Goal: Transaction & Acquisition: Book appointment/travel/reservation

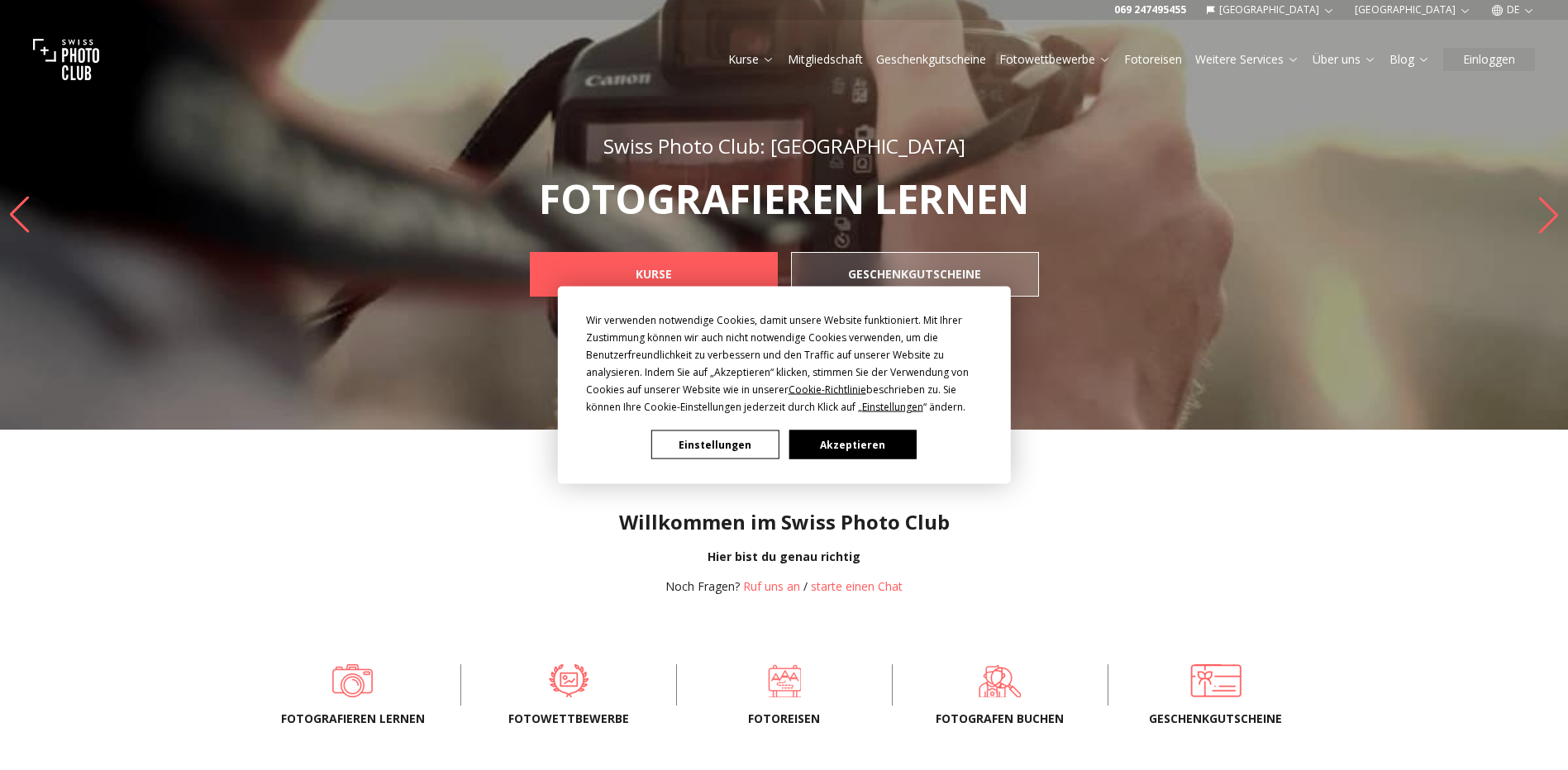
click at [899, 445] on button "Akzeptieren" at bounding box center [852, 445] width 127 height 29
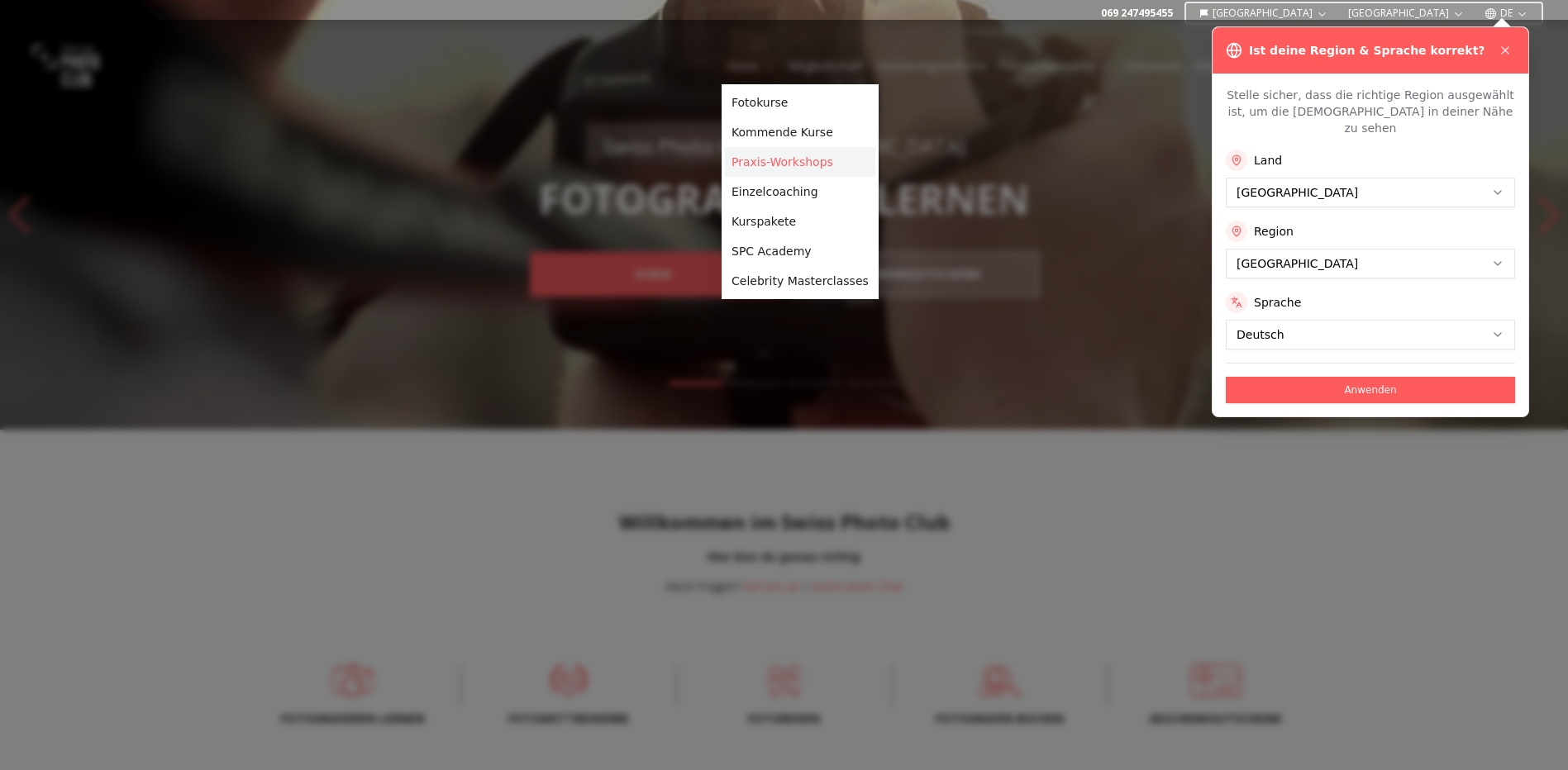
click at [763, 164] on link "Praxis-Workshops" at bounding box center [800, 162] width 150 height 30
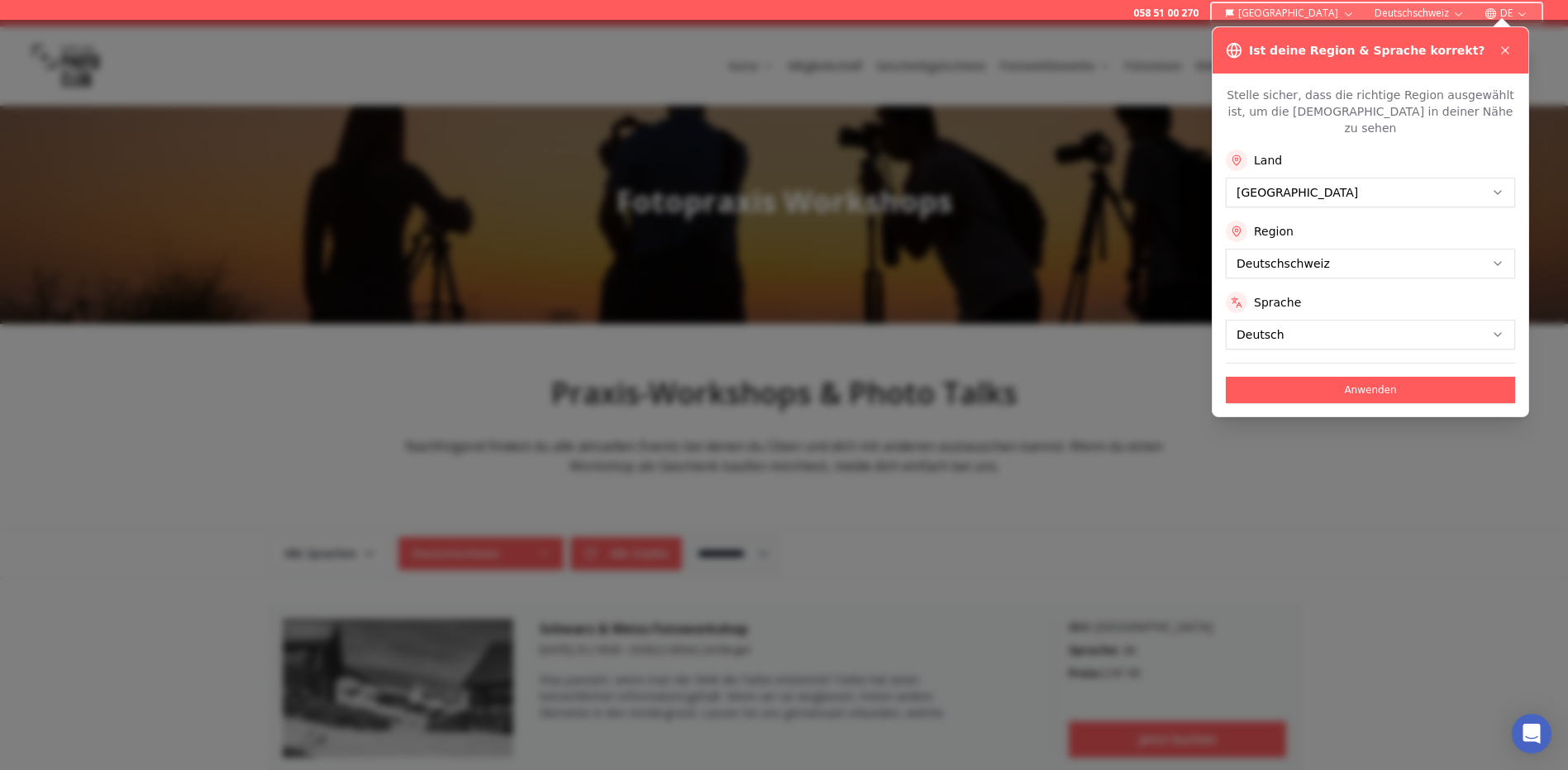
scroll to position [83, 0]
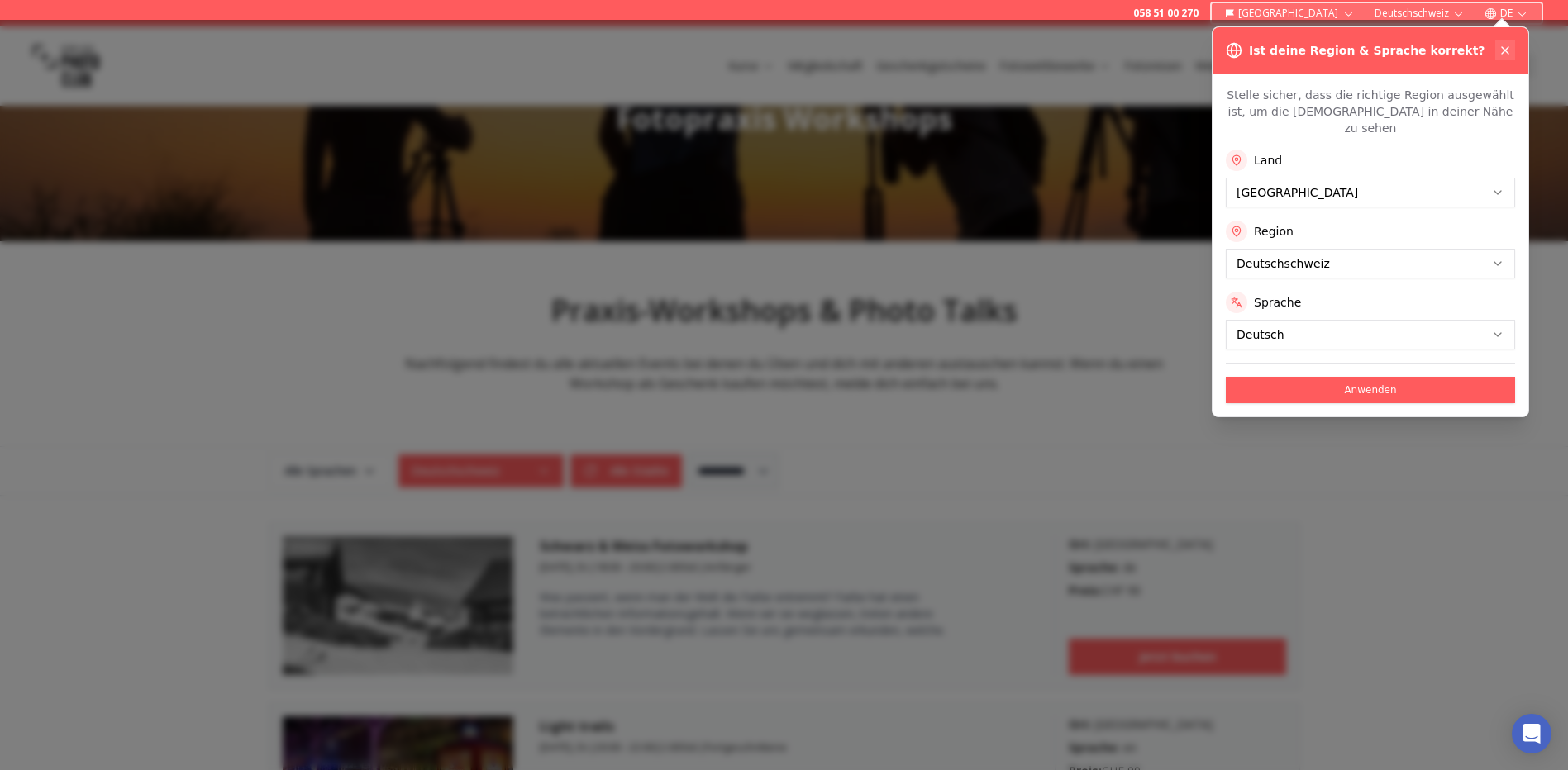
click at [1513, 46] on button at bounding box center [1505, 50] width 20 height 20
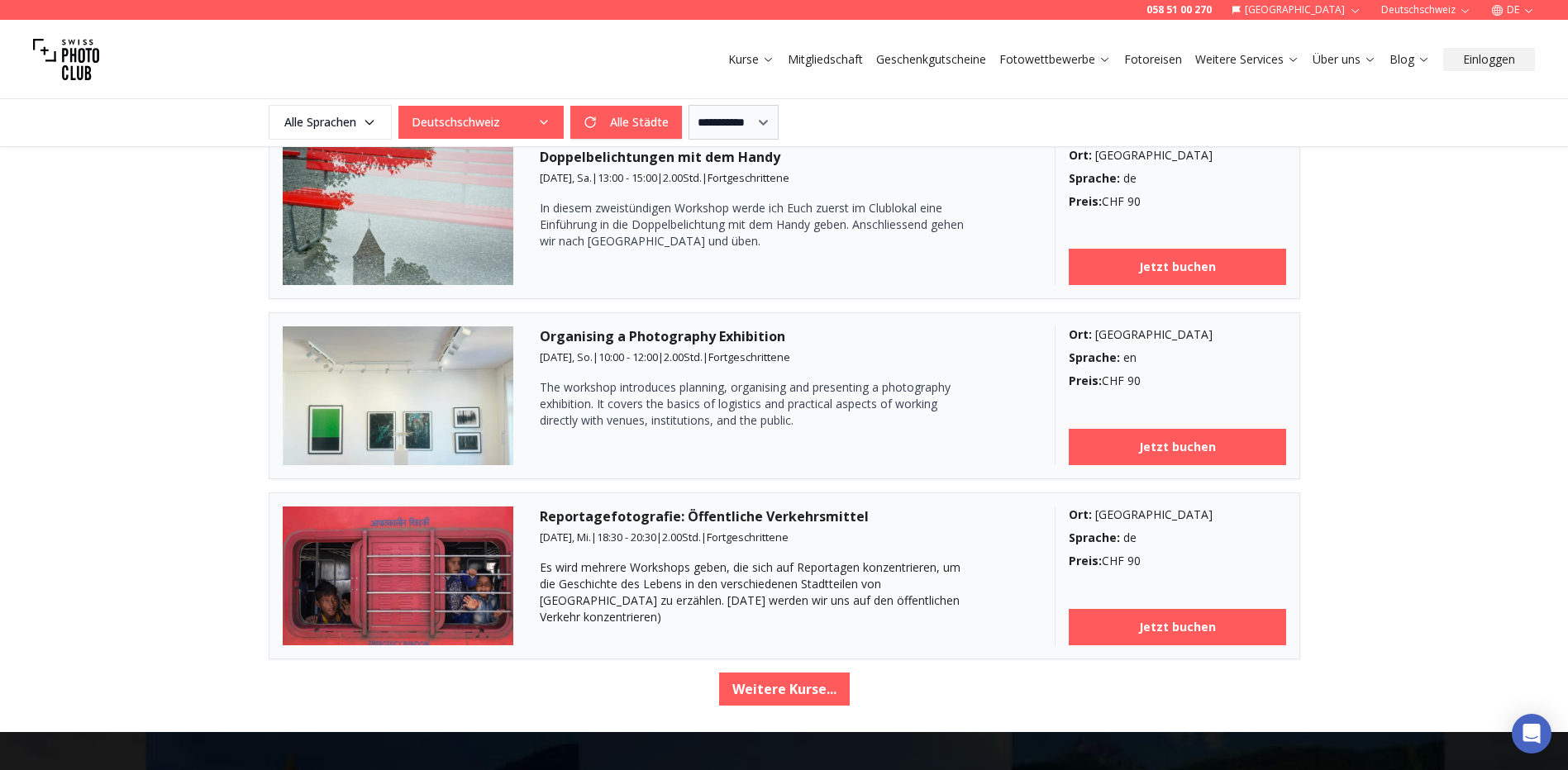
scroll to position [2728, 0]
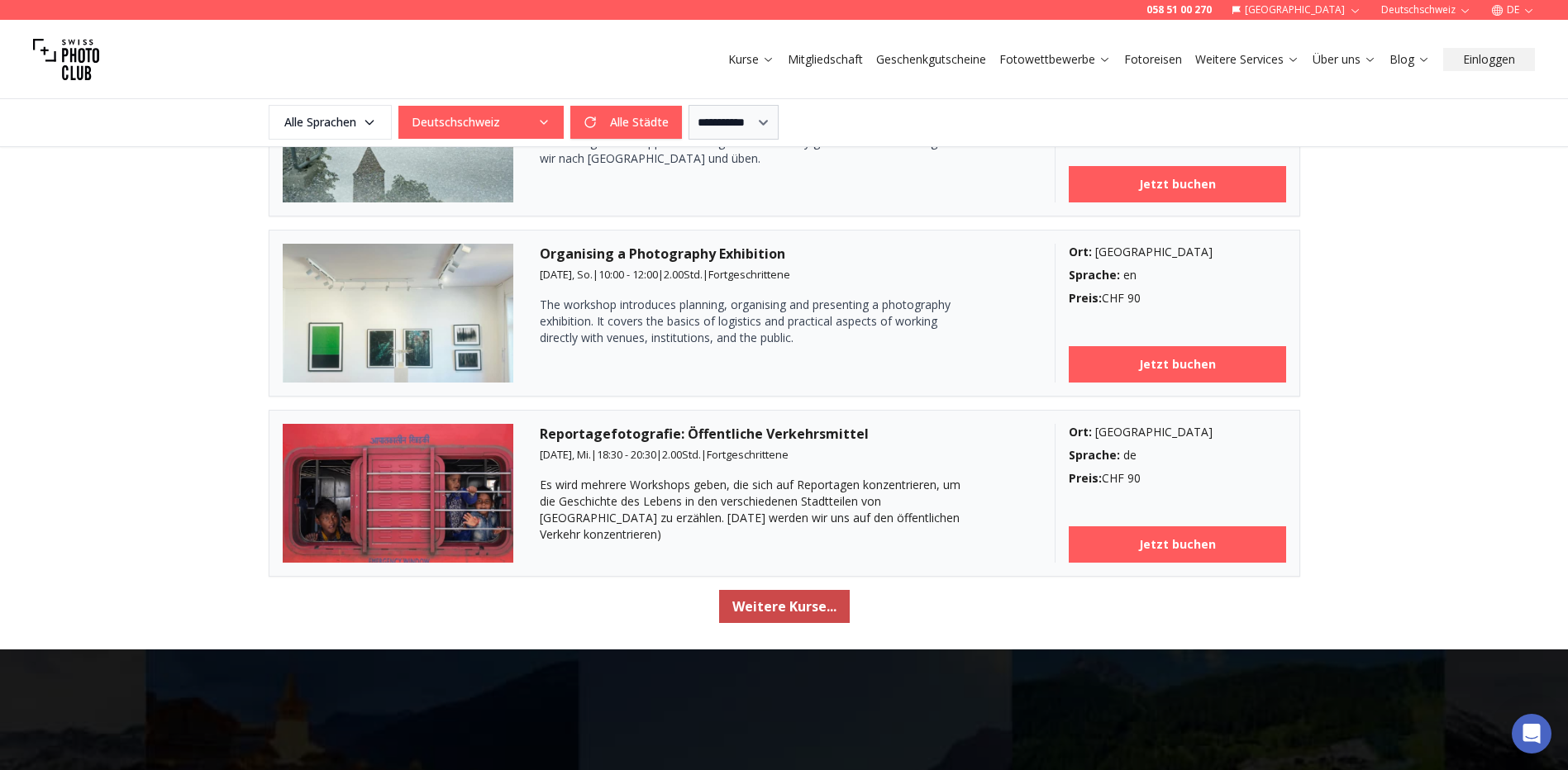
click at [763, 594] on button "Weitere Kurse..." at bounding box center [784, 607] width 131 height 33
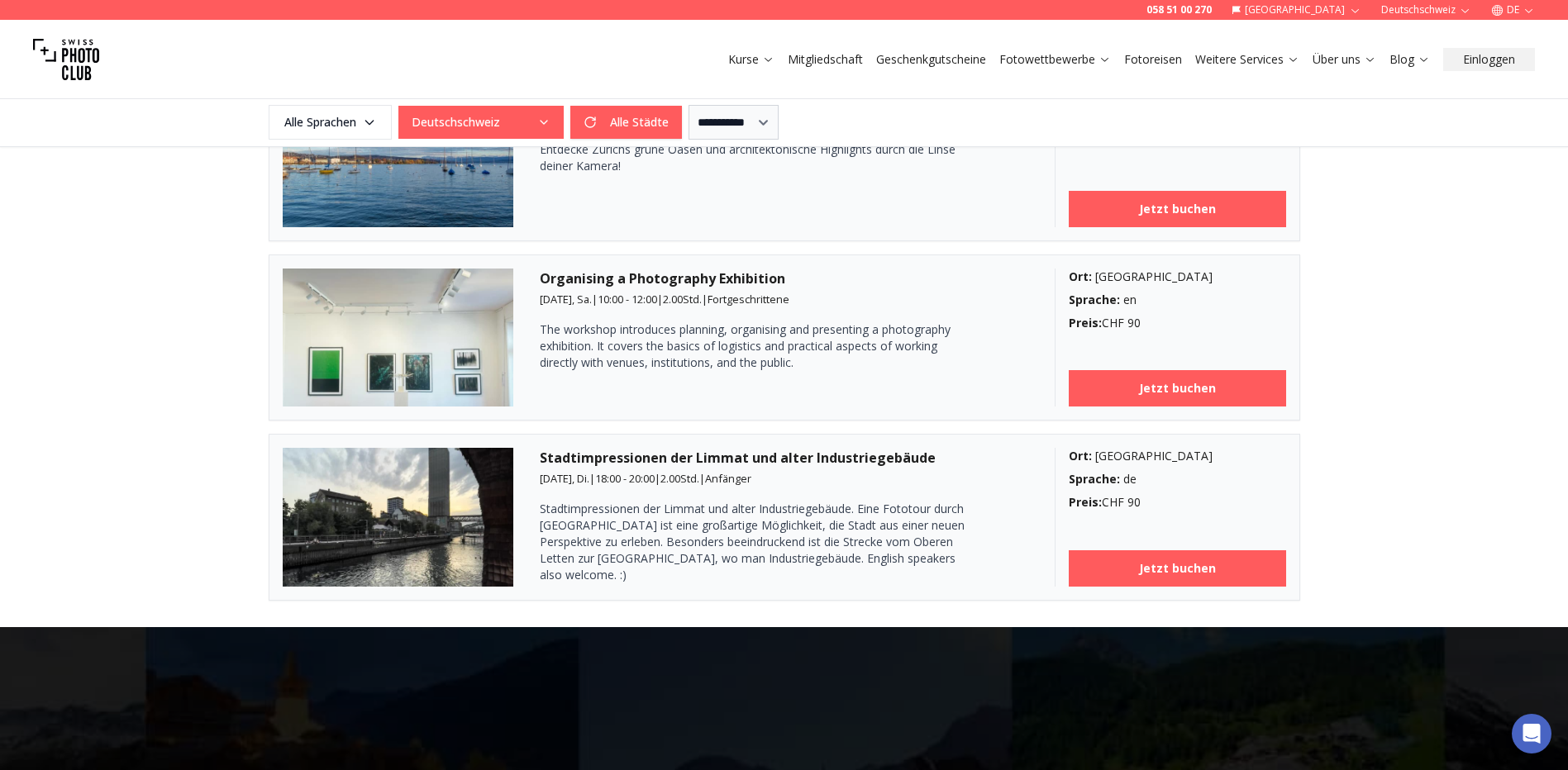
scroll to position [4629, 0]
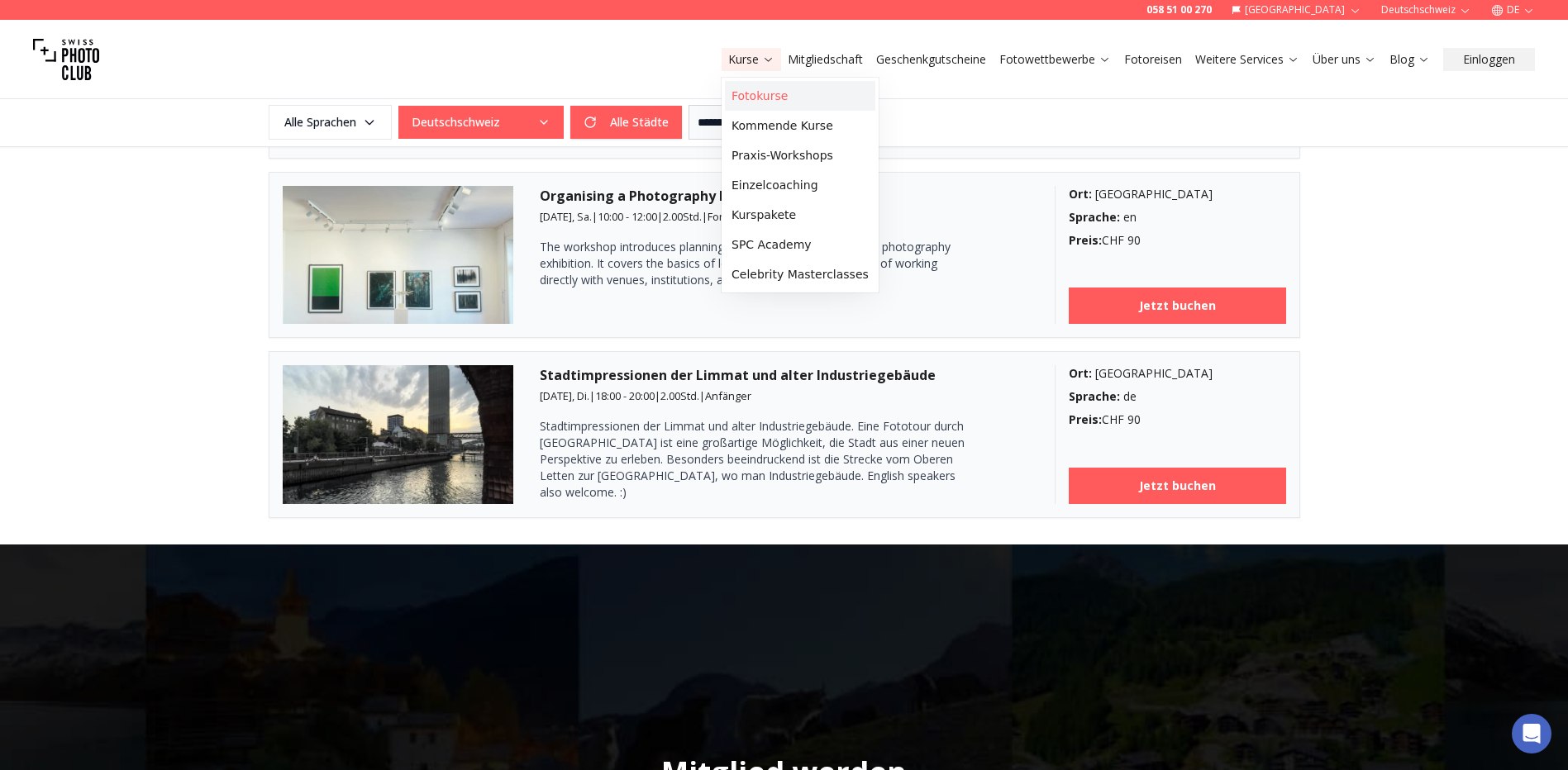
click at [765, 86] on link "Fotokurse" at bounding box center [800, 96] width 150 height 30
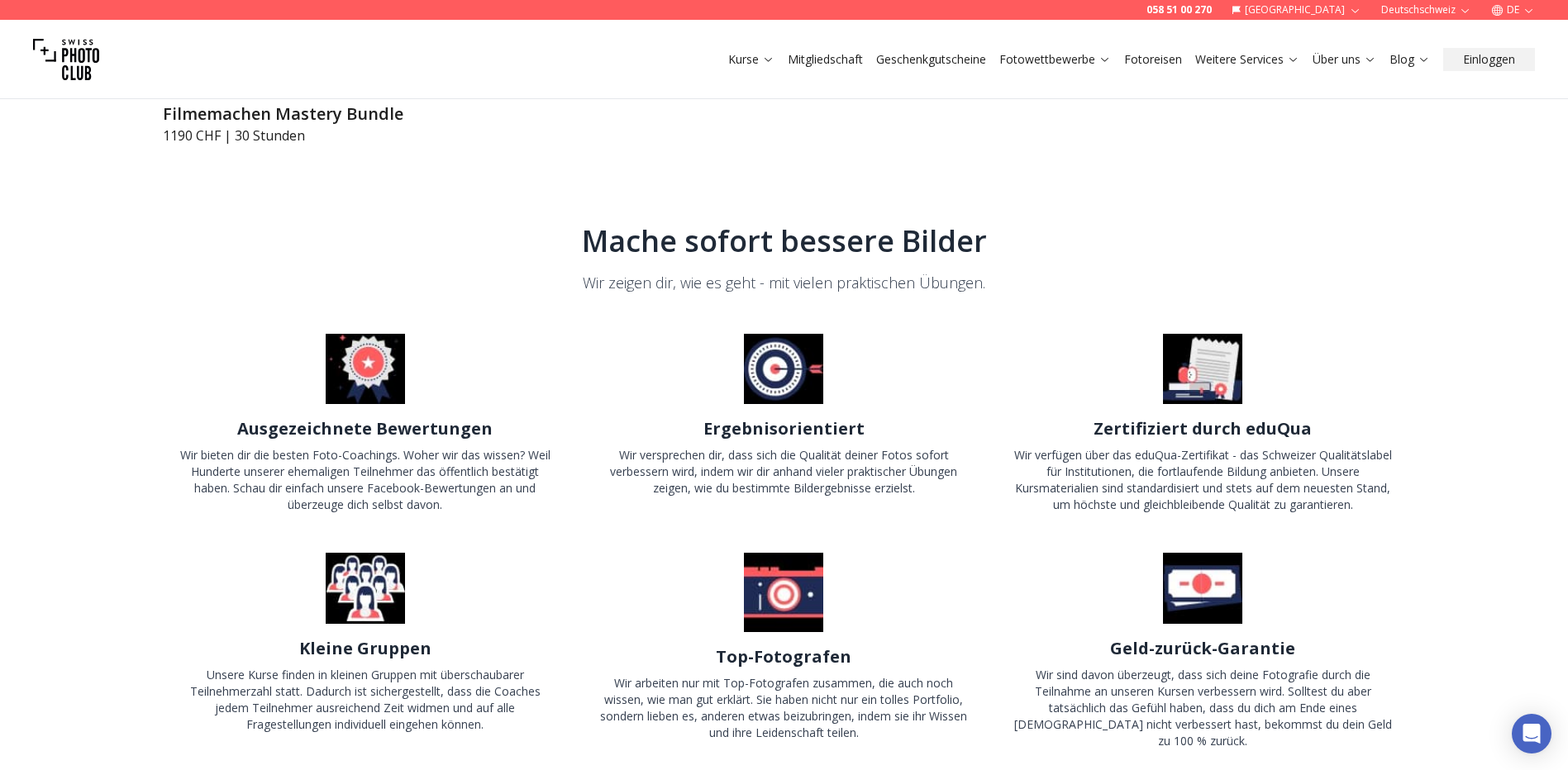
scroll to position [7770, 0]
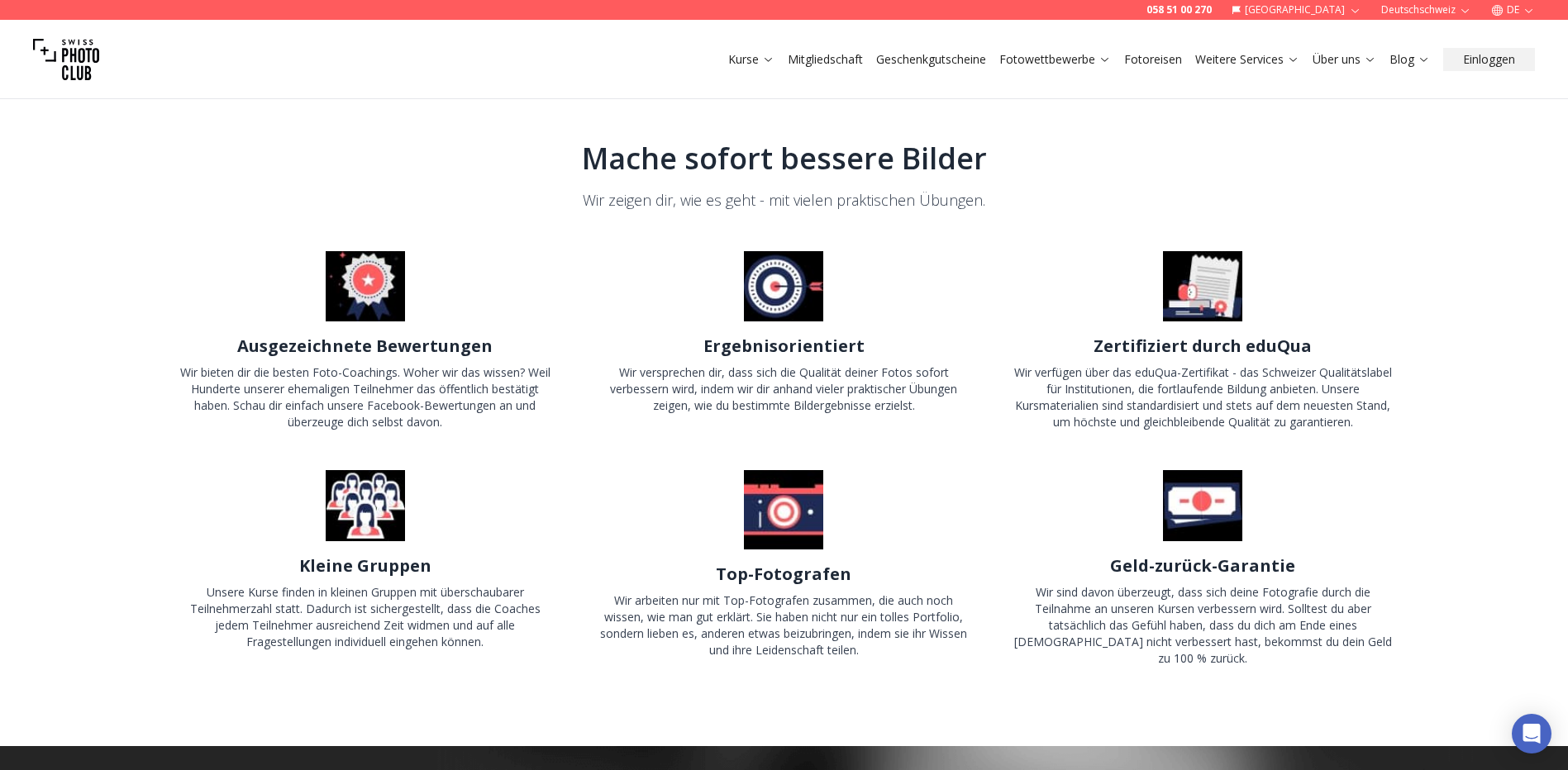
click at [81, 51] on img at bounding box center [66, 59] width 66 height 66
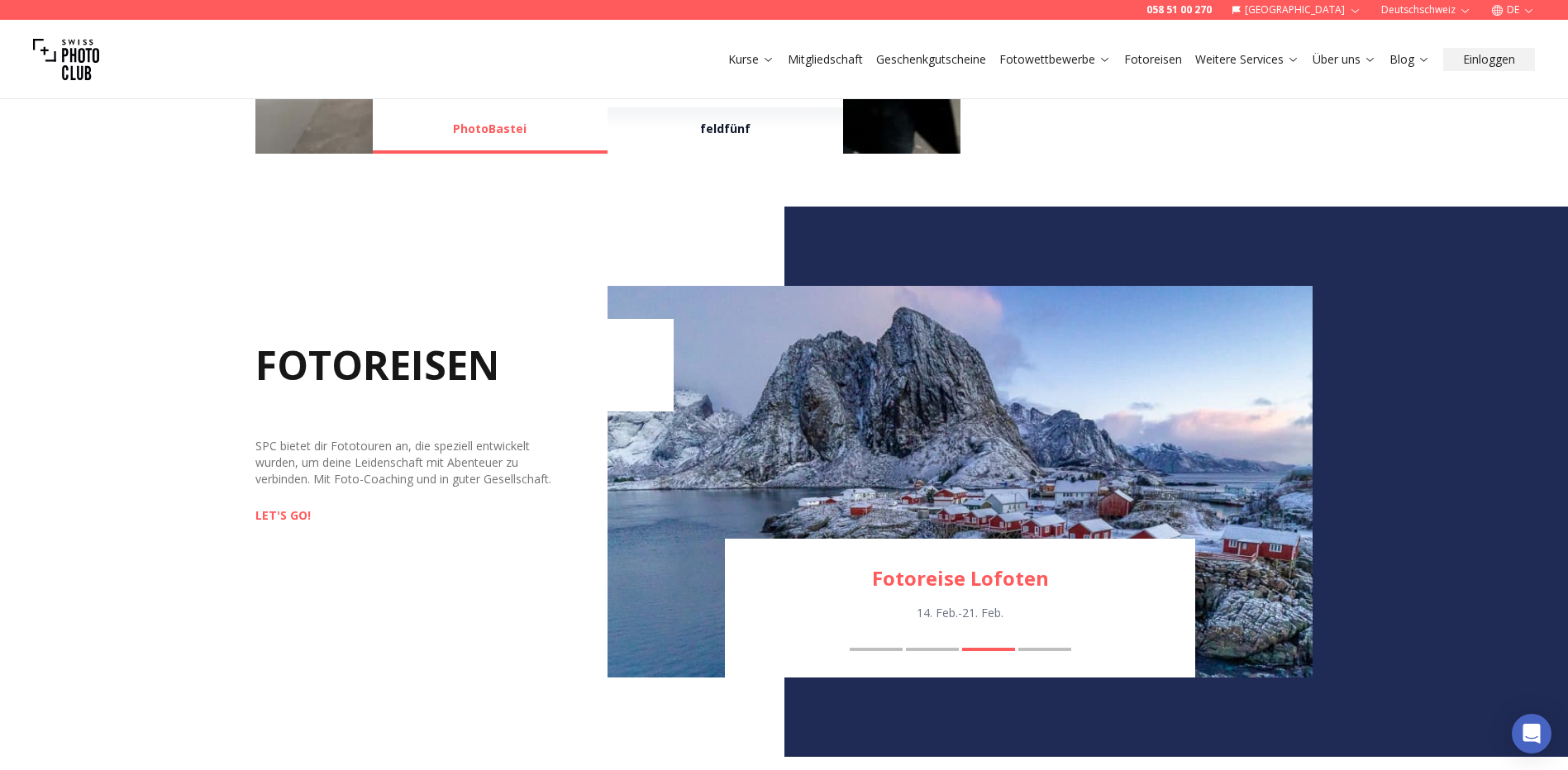
scroll to position [1571, 0]
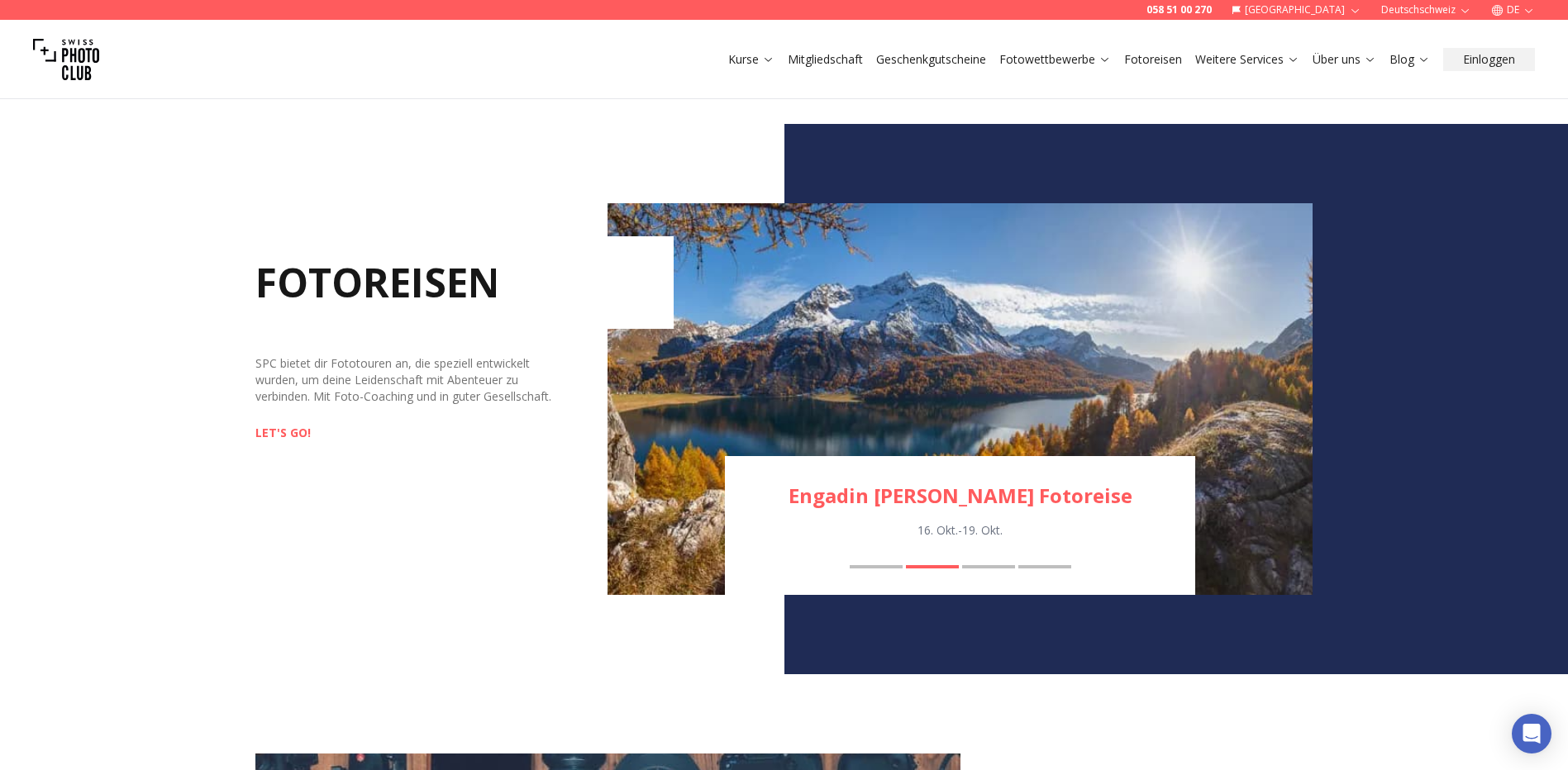
click at [1154, 54] on link "Fotoreisen" at bounding box center [1153, 59] width 58 height 17
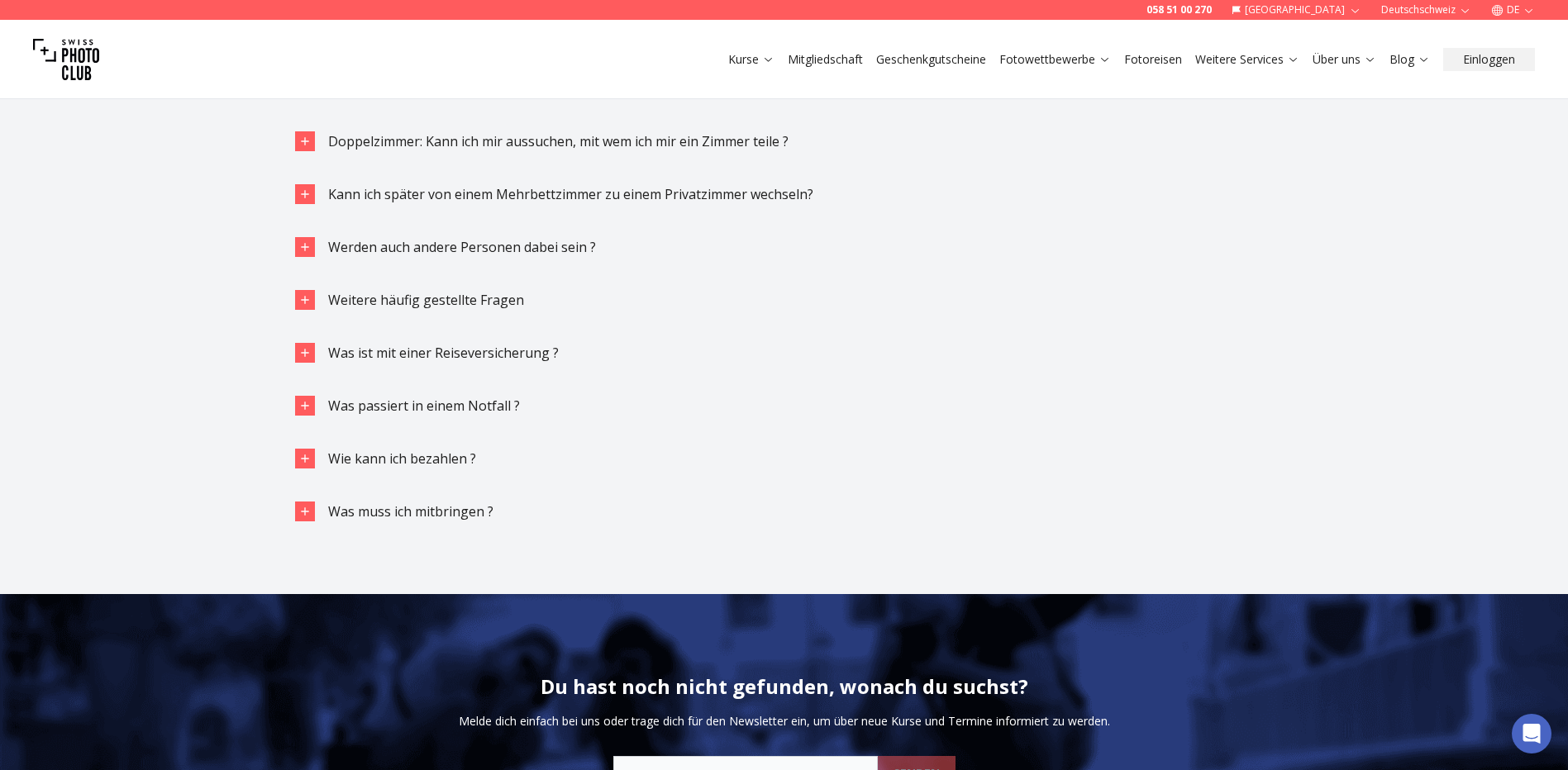
scroll to position [3720, 0]
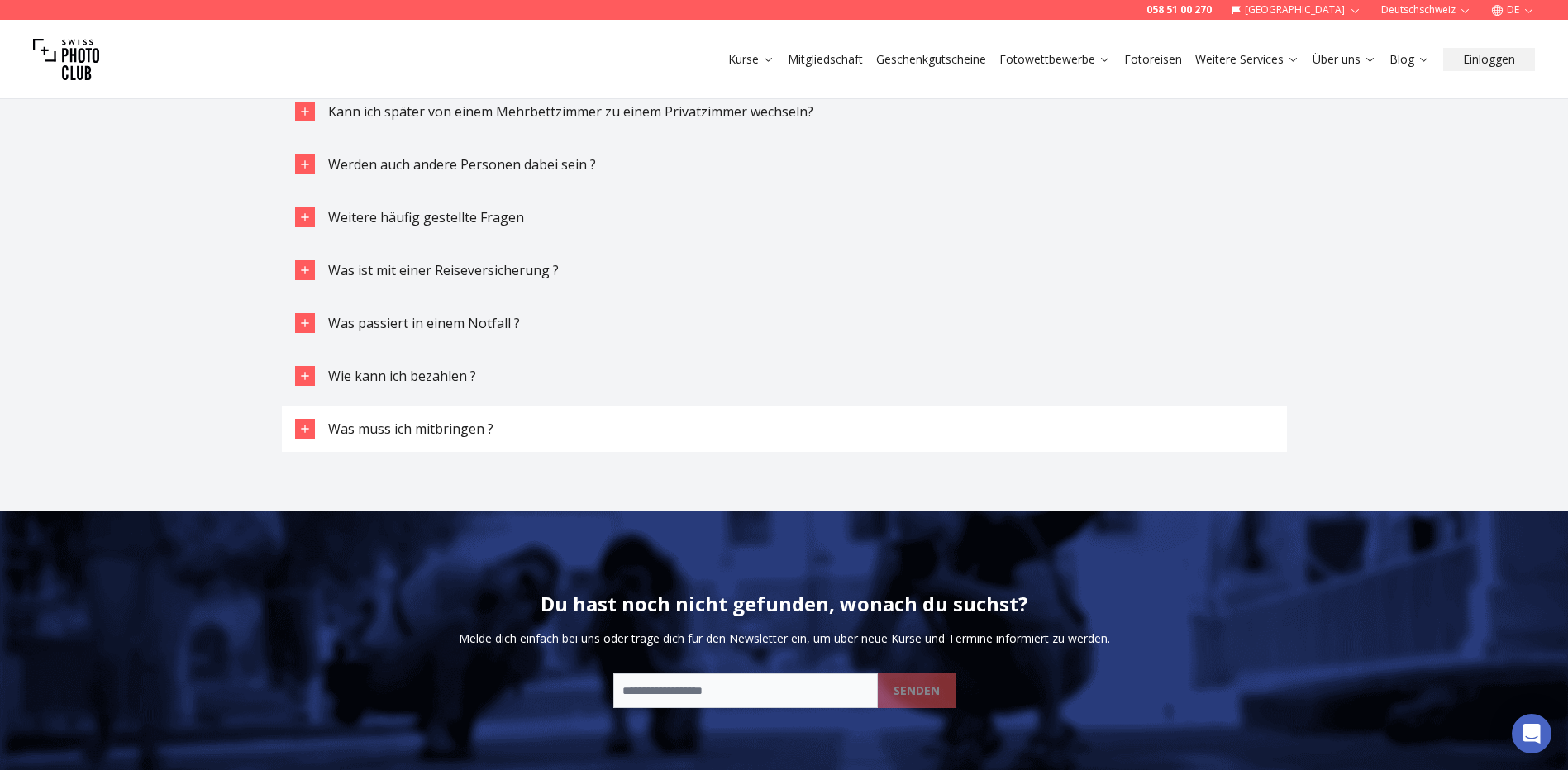
click at [450, 406] on button "Was muss ich mitbringen ?" at bounding box center [784, 429] width 1005 height 46
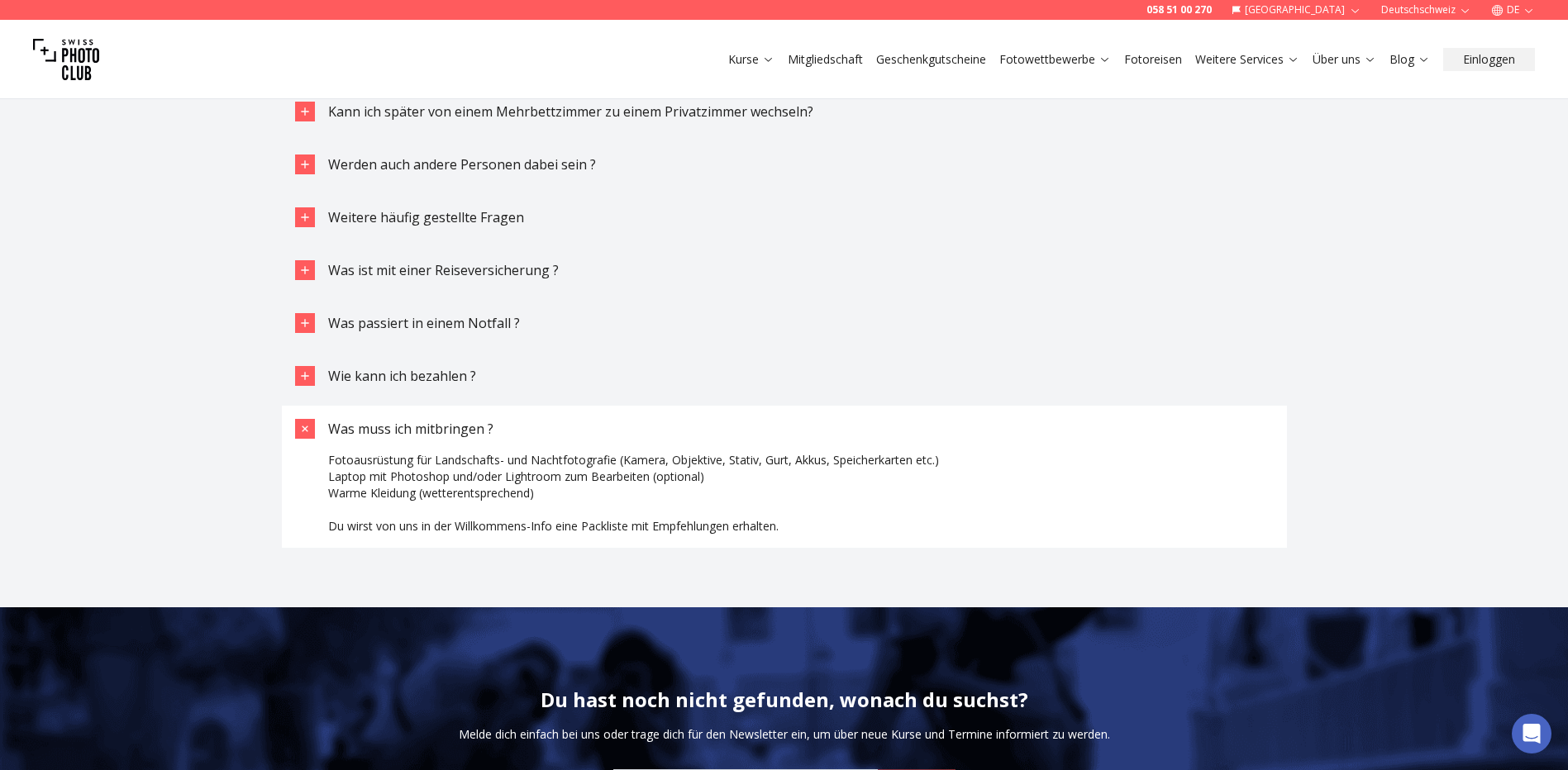
click at [341, 420] on span "Was muss ich mitbringen ?" at bounding box center [411, 429] width 165 height 19
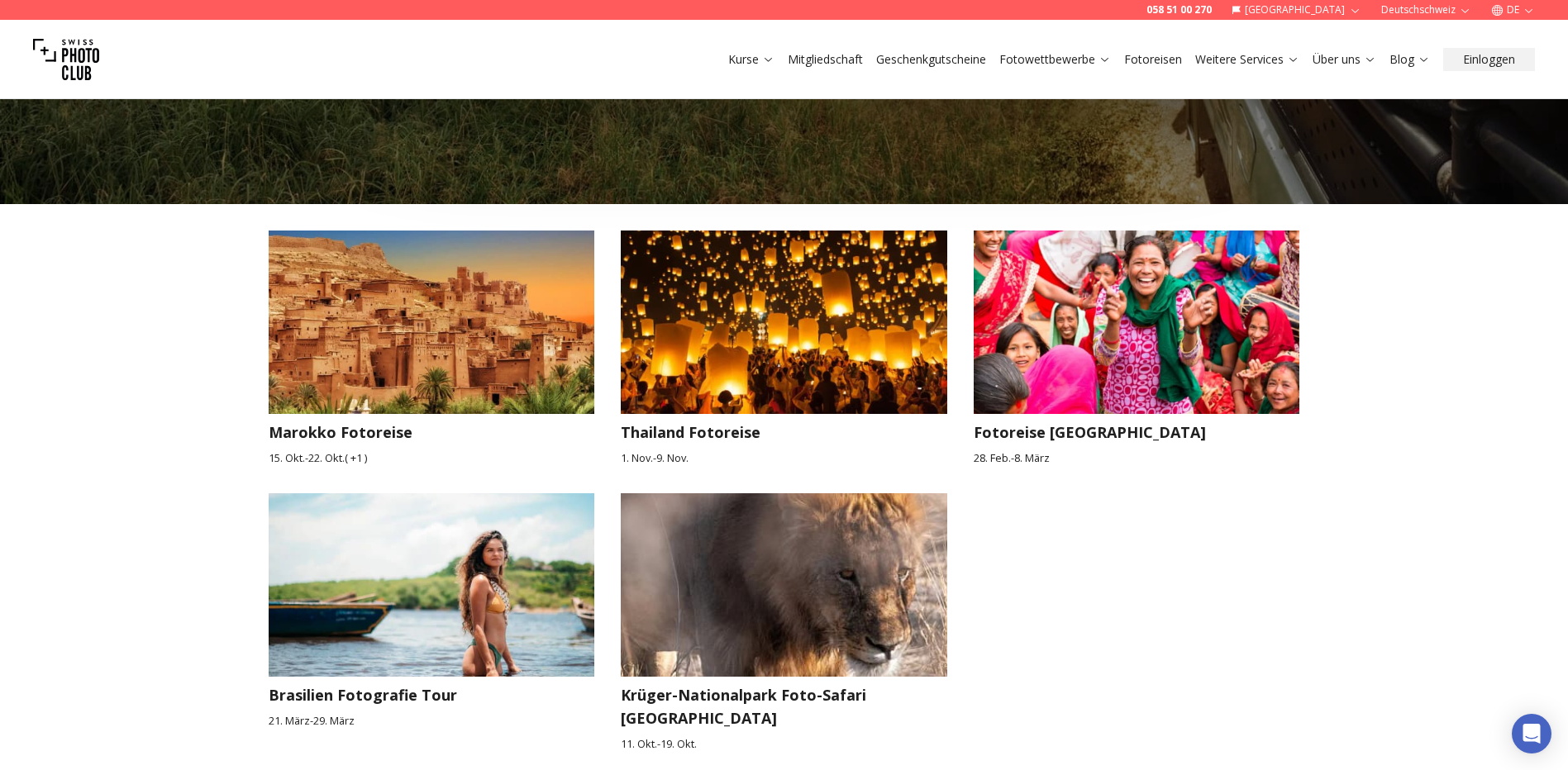
scroll to position [2242, 0]
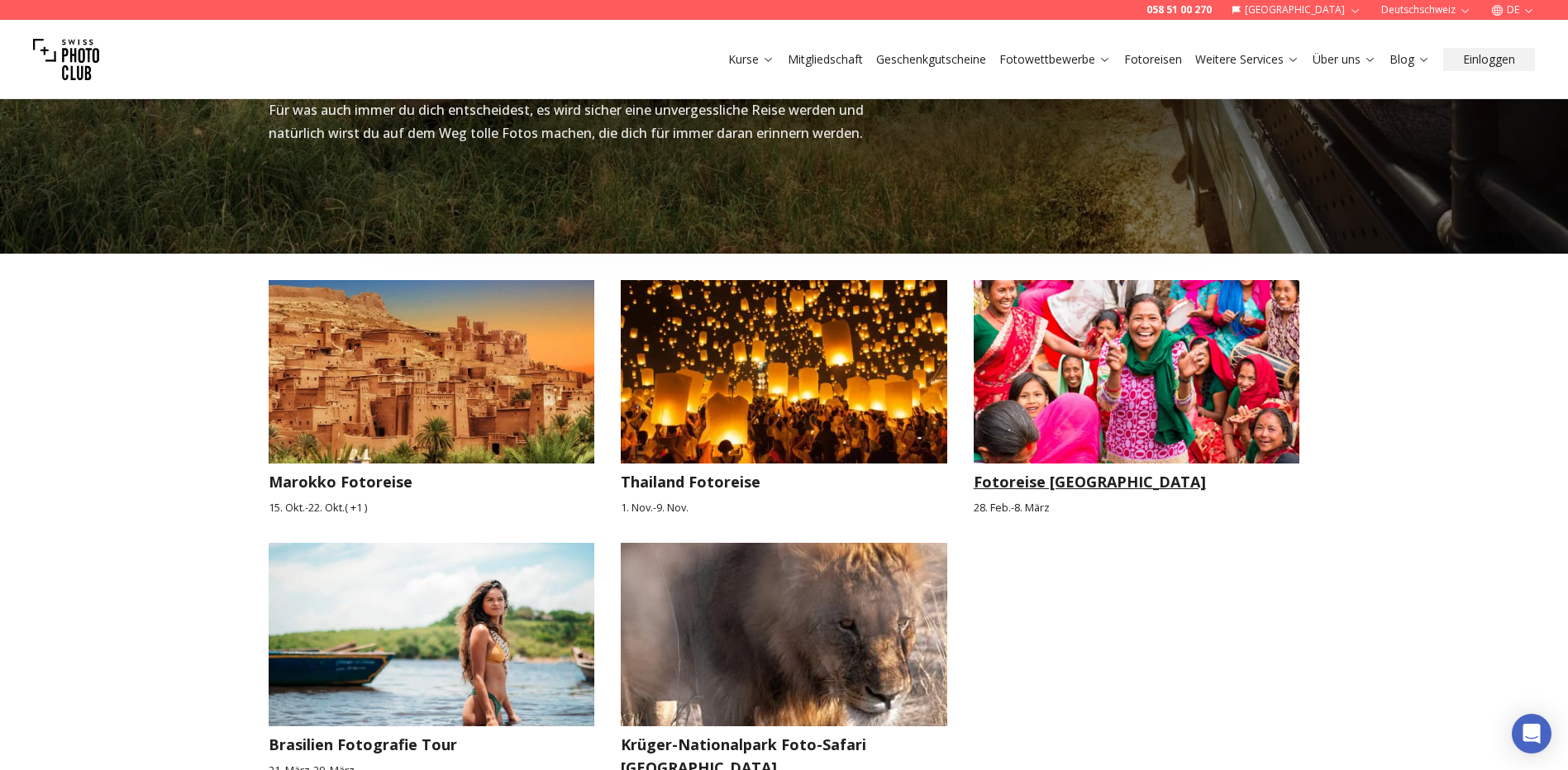
click at [1155, 359] on img at bounding box center [1137, 372] width 327 height 184
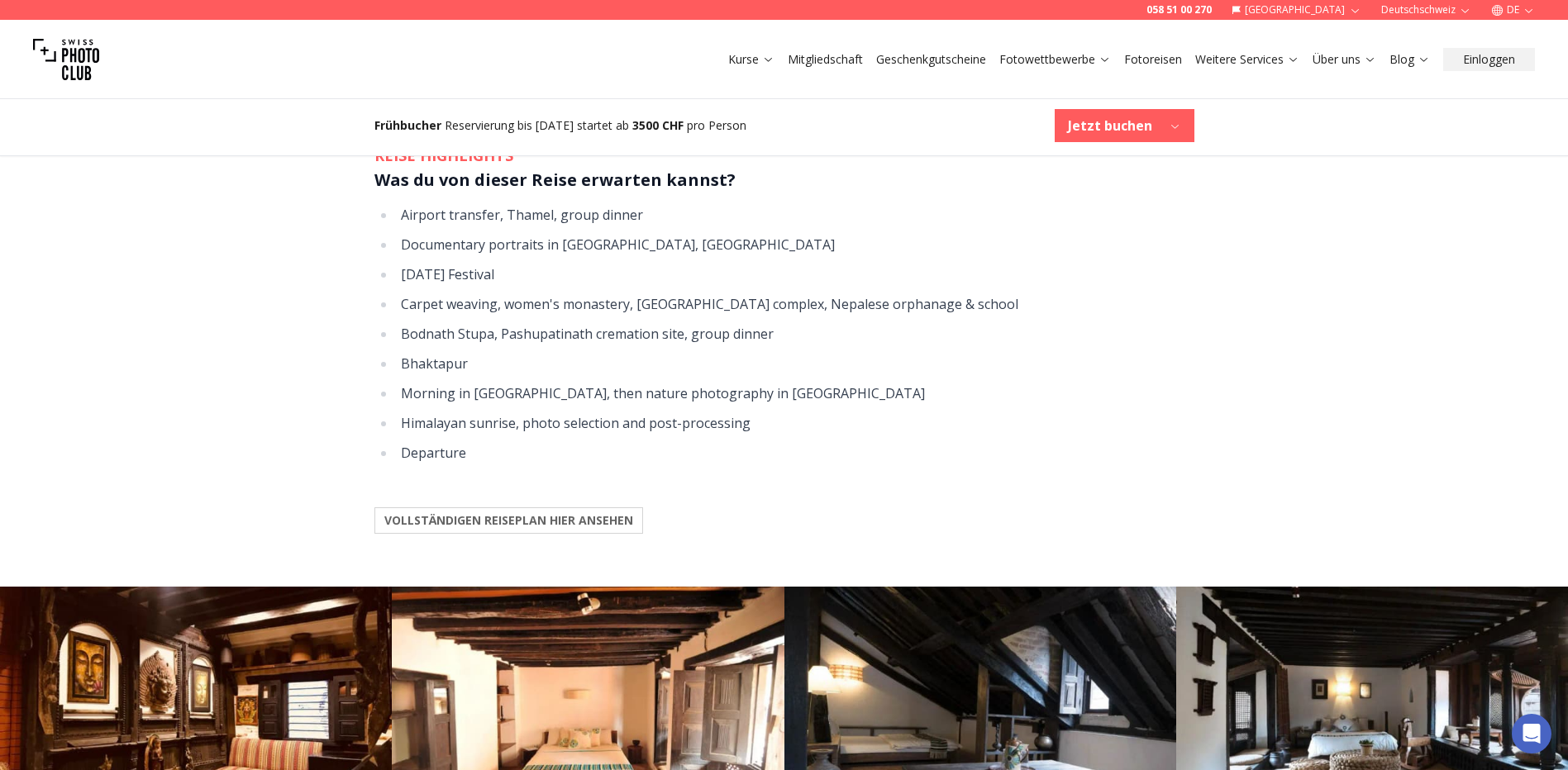
scroll to position [2315, 0]
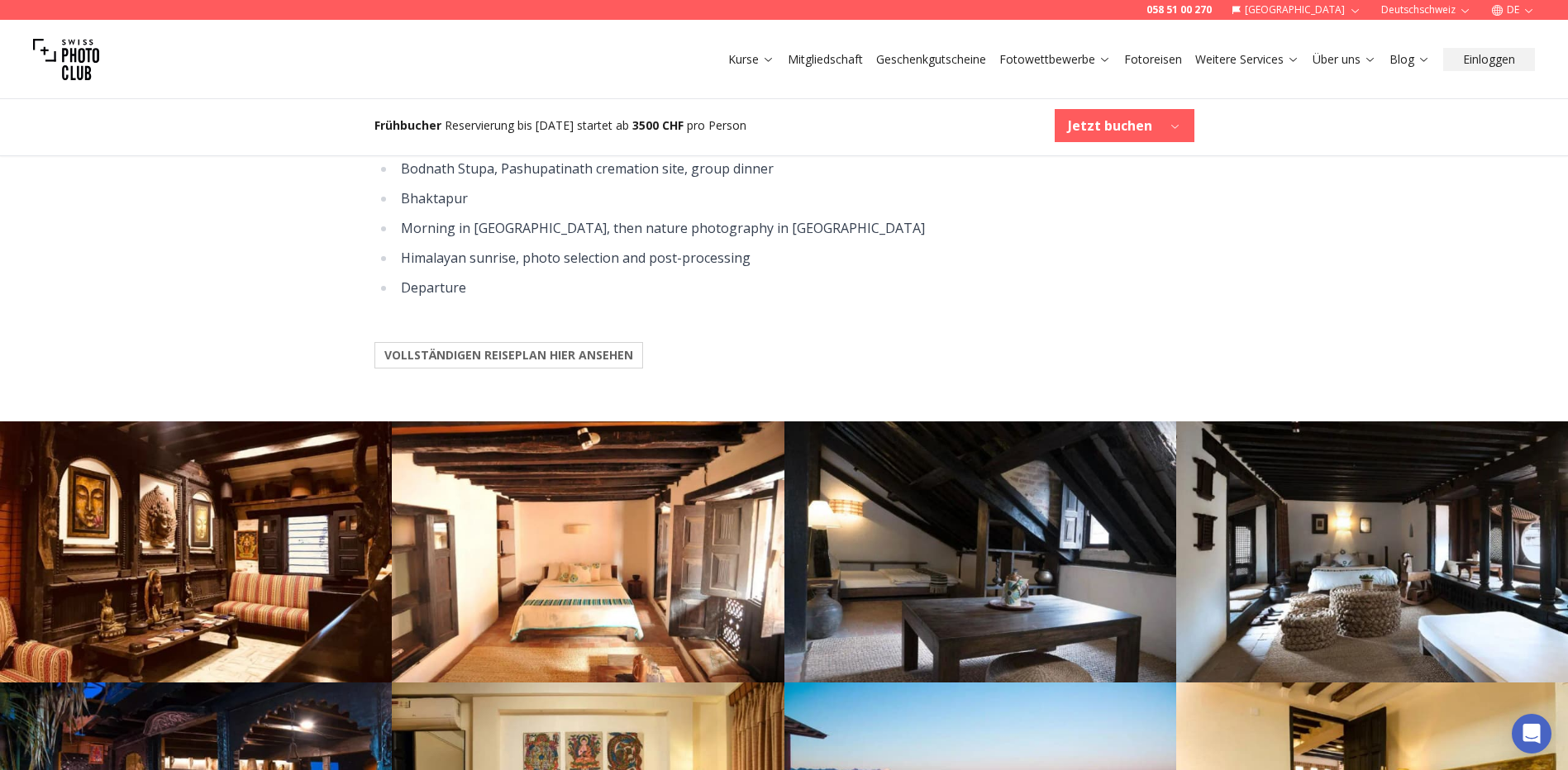
click at [589, 347] on b "VOLLSTÄNDIGEN REISEPLAN HIER ANSEHEN" at bounding box center [509, 356] width 249 height 17
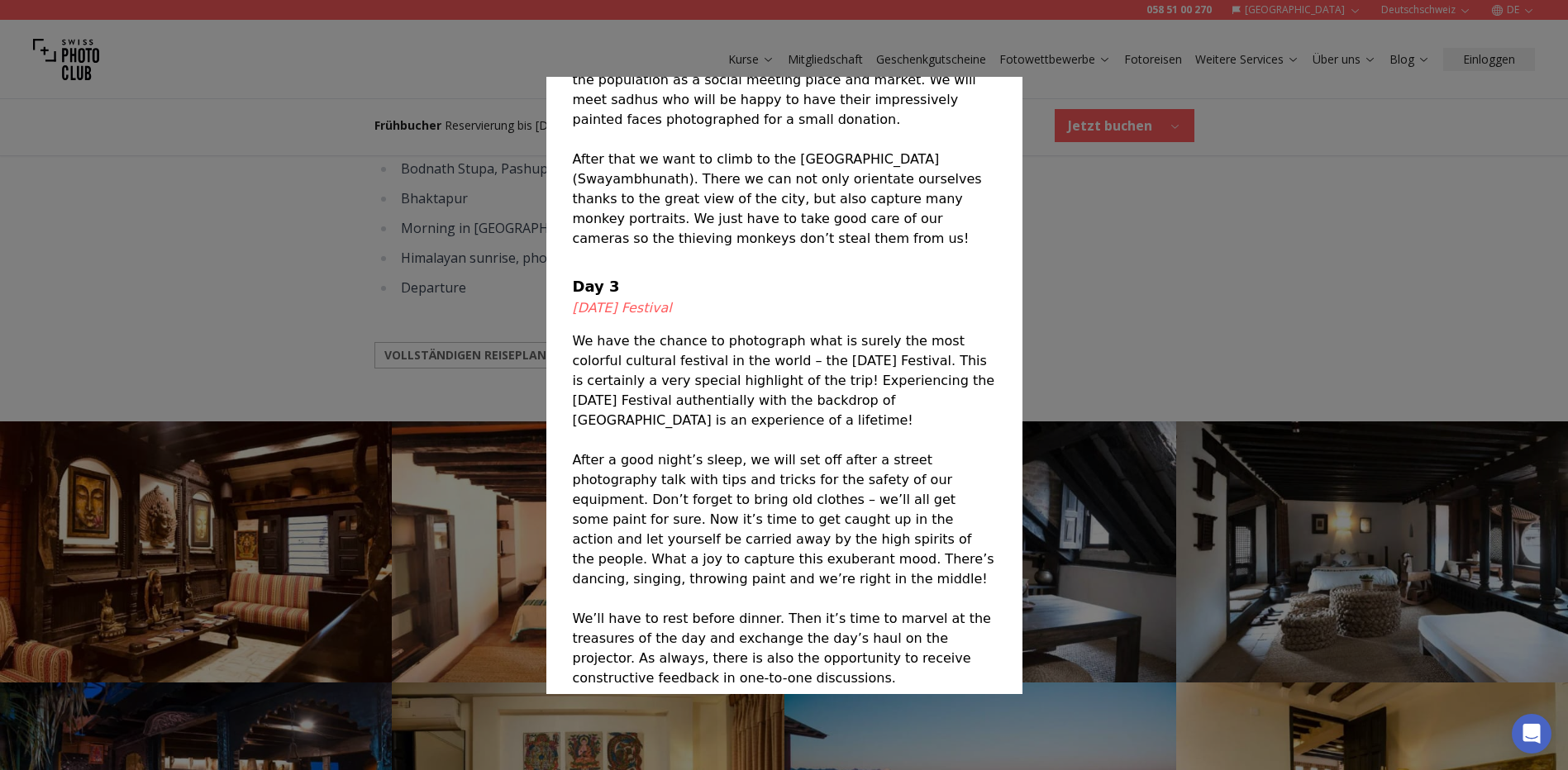
scroll to position [1405, 0]
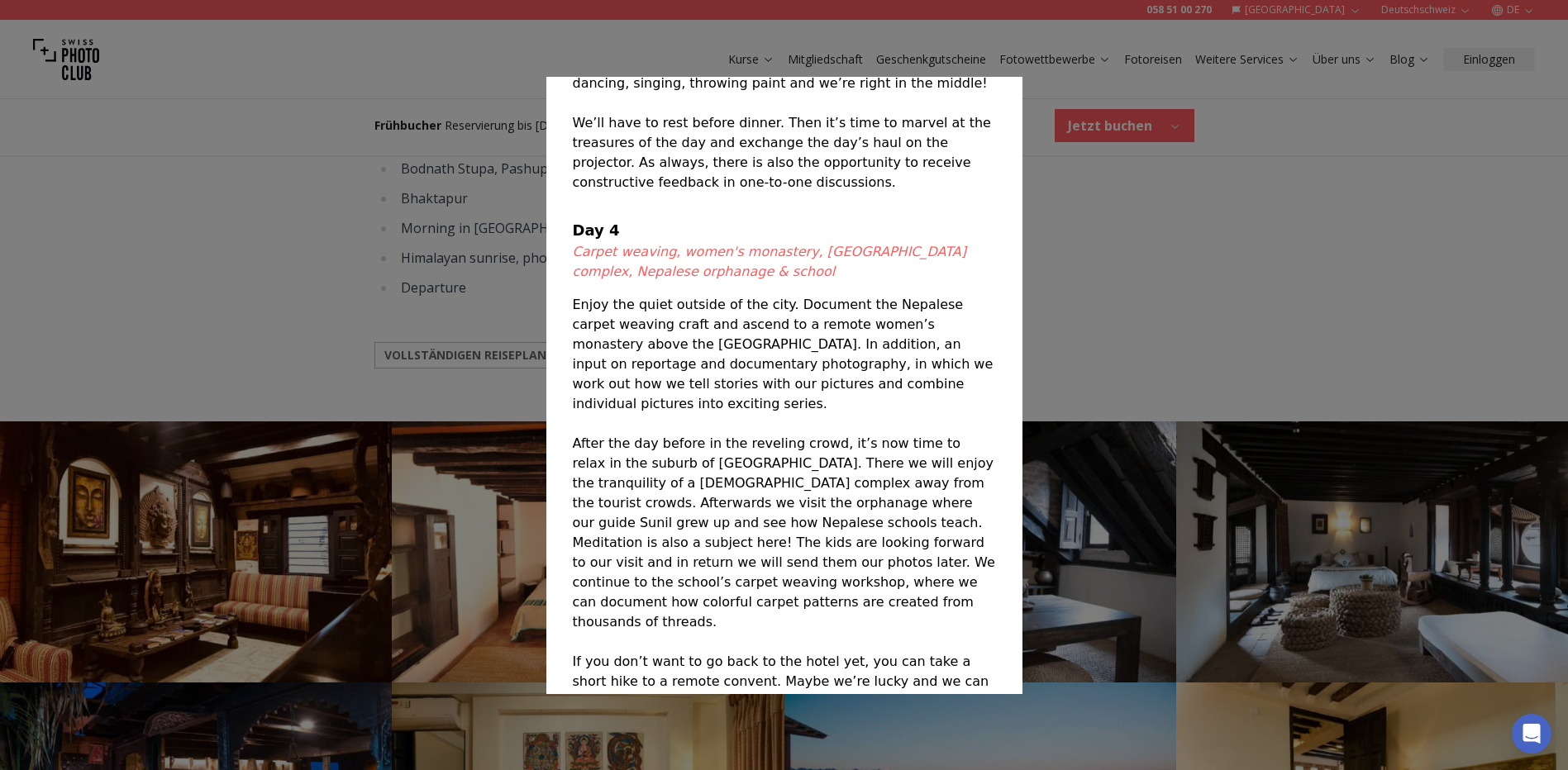
click at [1261, 180] on div at bounding box center [784, 385] width 1568 height 770
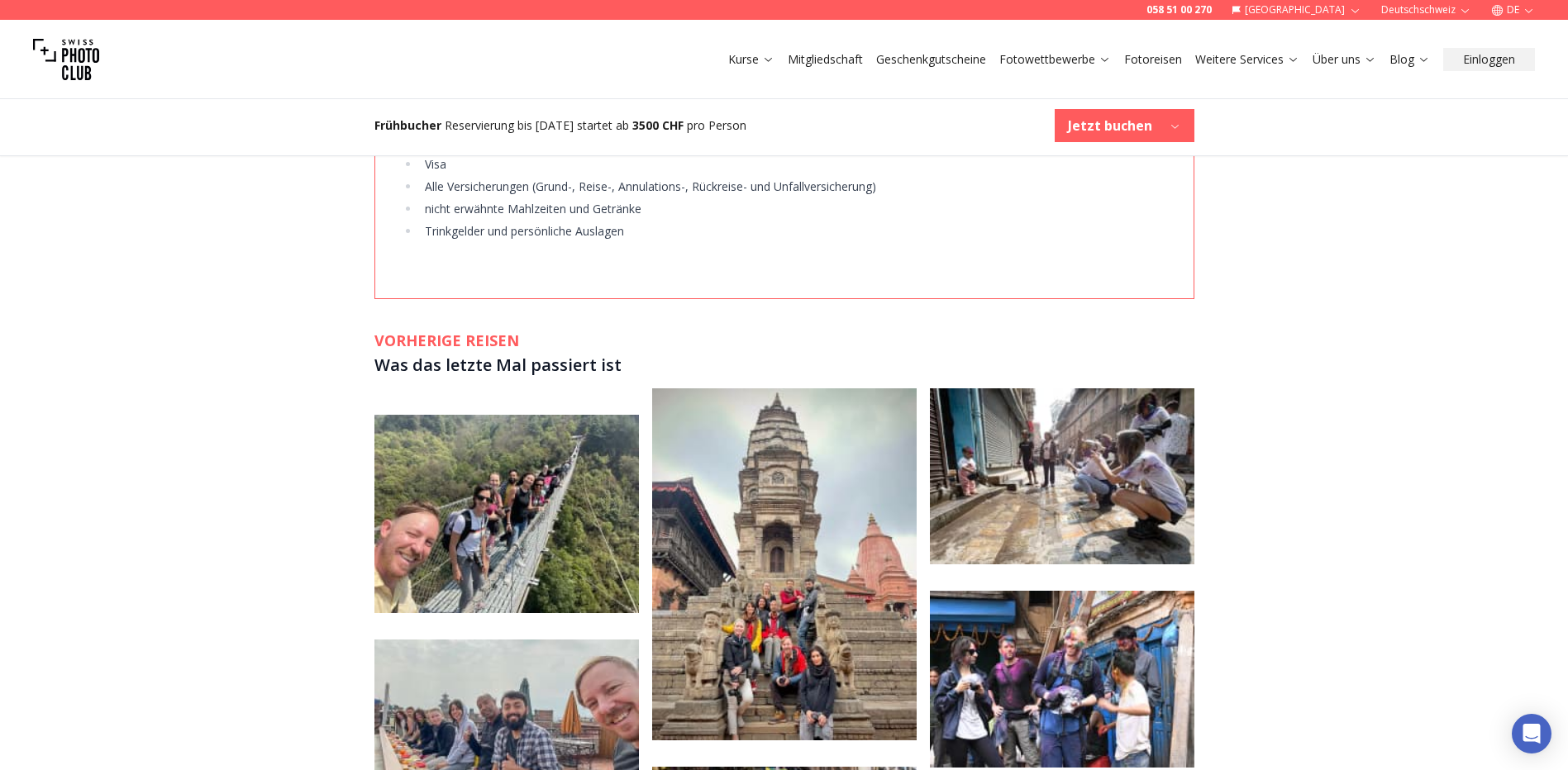
scroll to position [4299, 0]
